Goal: Task Accomplishment & Management: Manage account settings

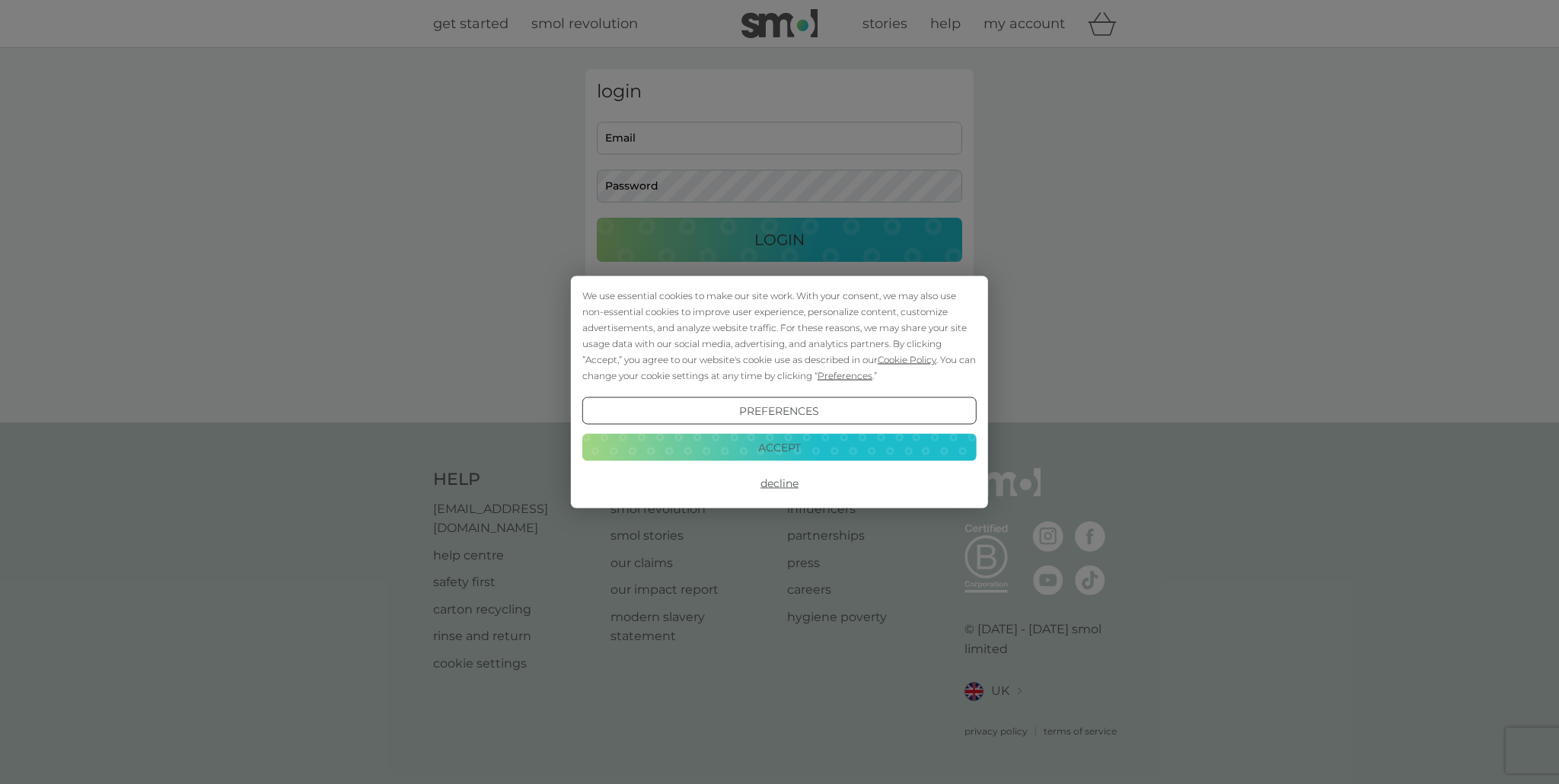
click at [788, 488] on button "Decline" at bounding box center [780, 483] width 395 height 27
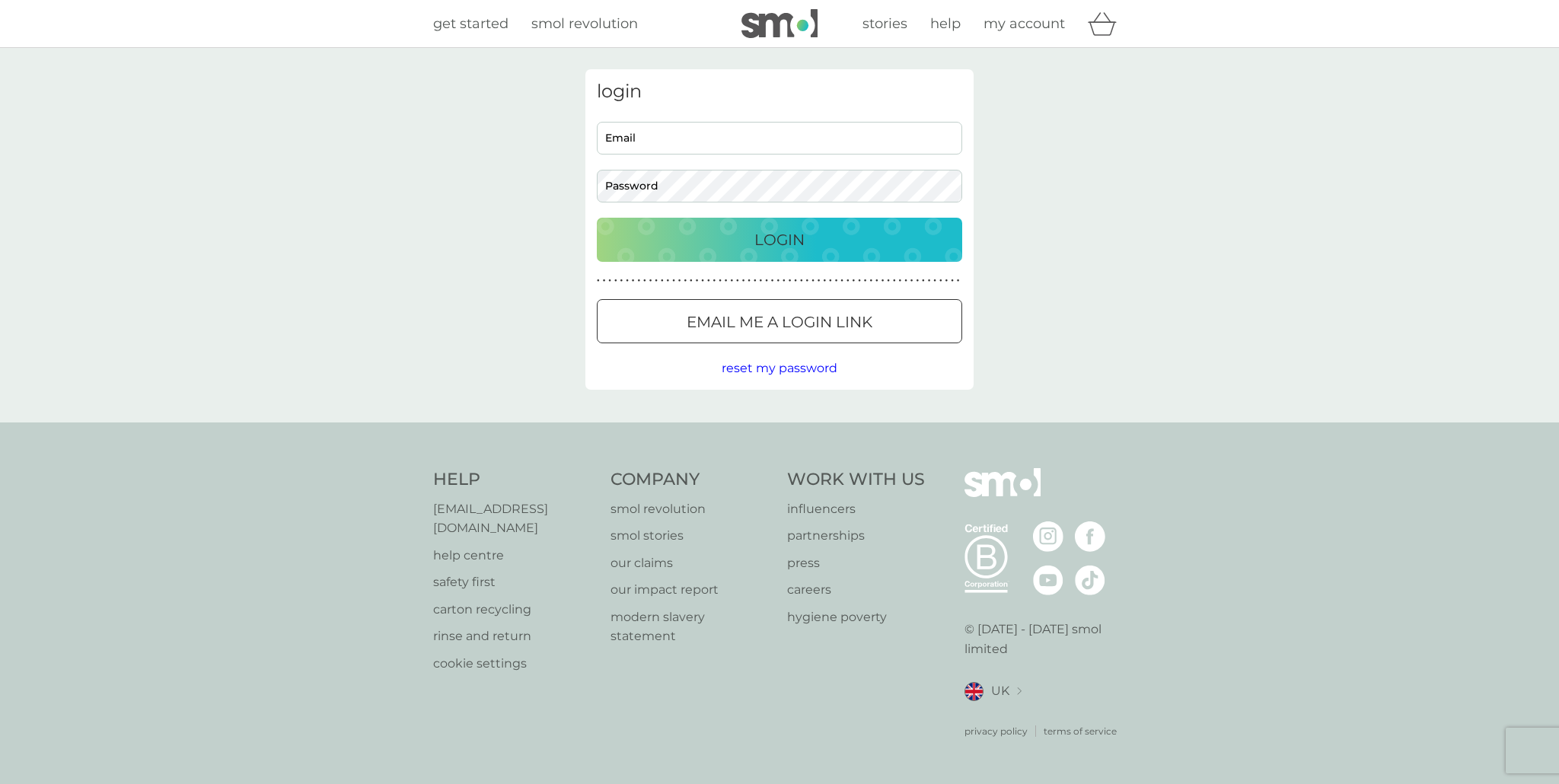
click at [783, 335] on p "Email me a login link" at bounding box center [780, 322] width 186 height 25
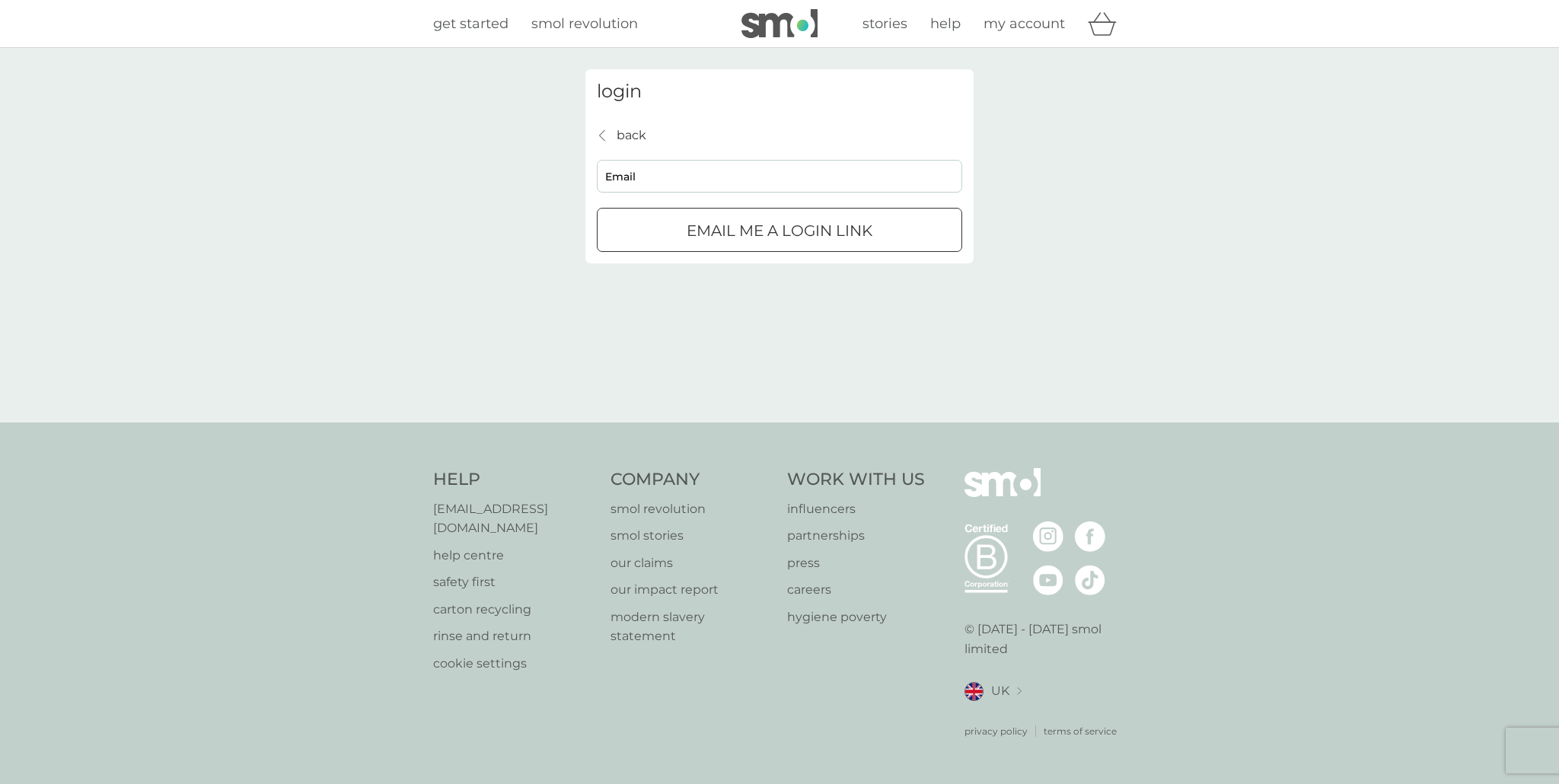
click at [800, 228] on div "submit" at bounding box center [780, 232] width 55 height 16
click at [710, 178] on input "Email" at bounding box center [780, 176] width 366 height 33
type input "skiving@yahoo.com"
click at [843, 231] on p "Email me a login link" at bounding box center [780, 231] width 186 height 25
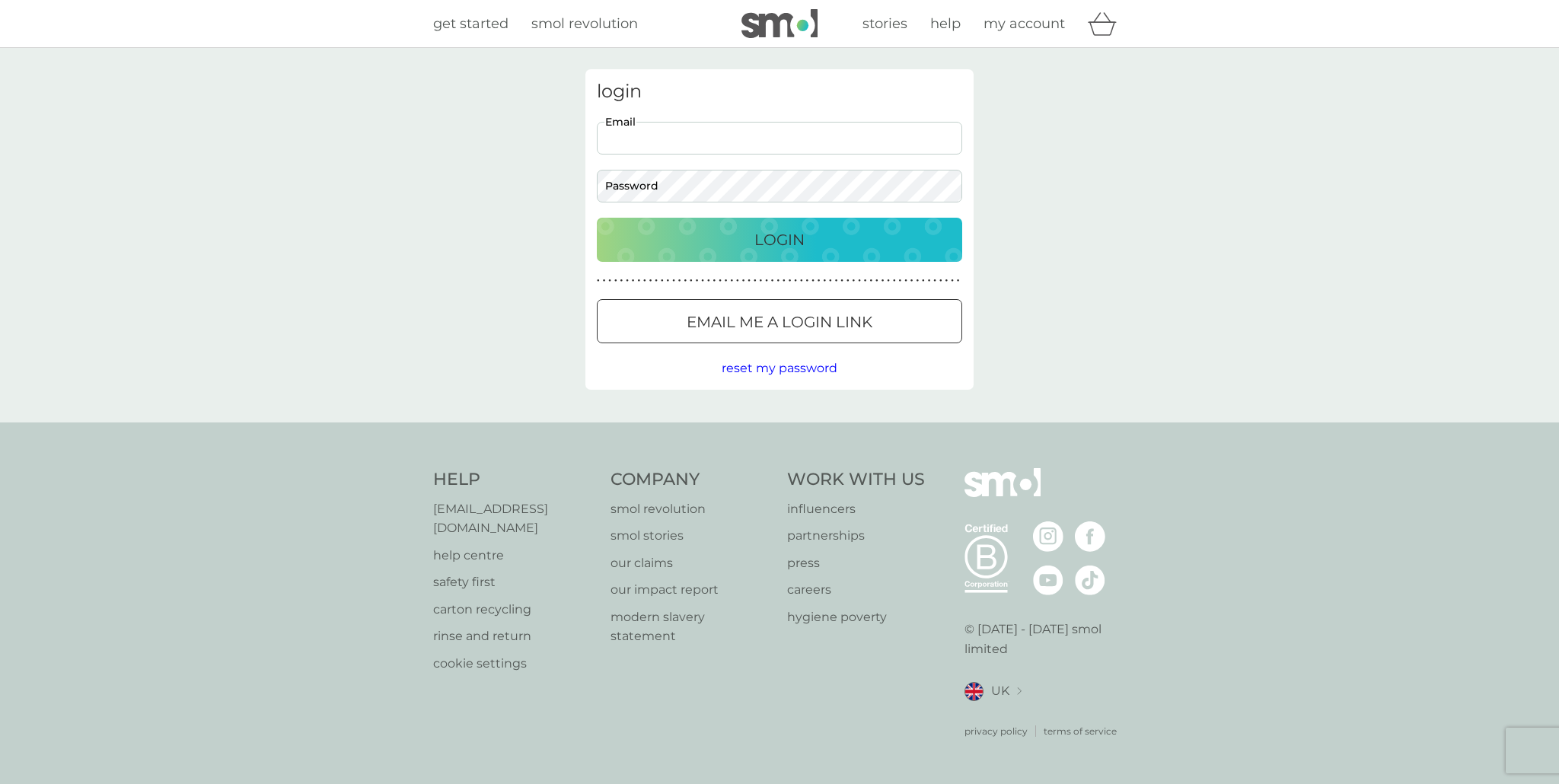
click at [669, 132] on input "Email" at bounding box center [780, 139] width 366 height 33
type input "skiving@yahoo.com"
